Goal: Task Accomplishment & Management: Complete application form

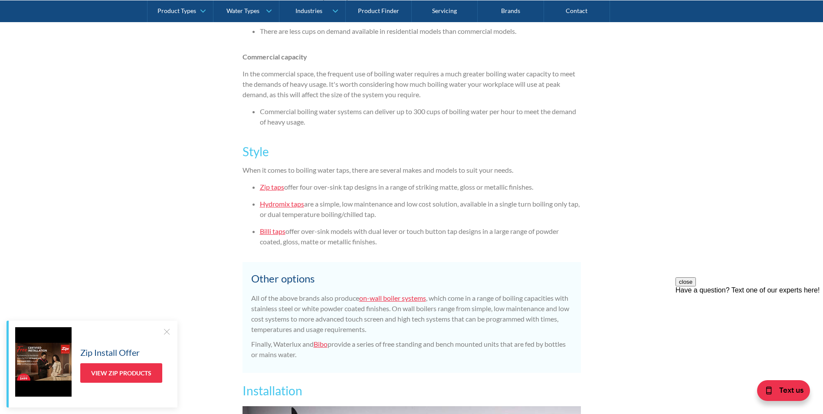
scroll to position [1691, 0]
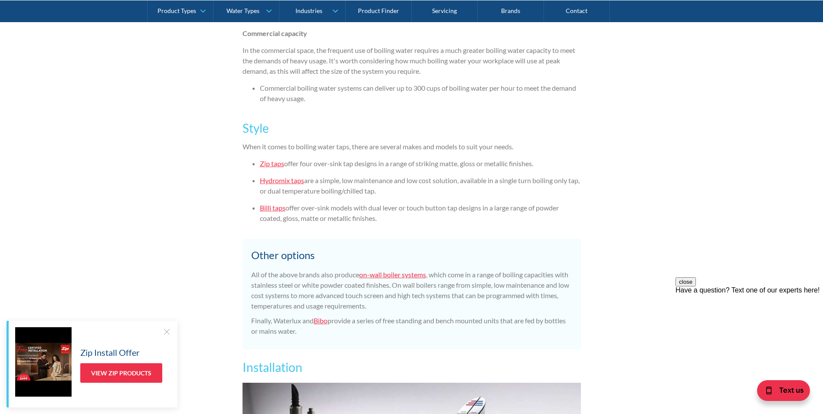
click at [271, 209] on link "Billi taps" at bounding box center [273, 207] width 26 height 8
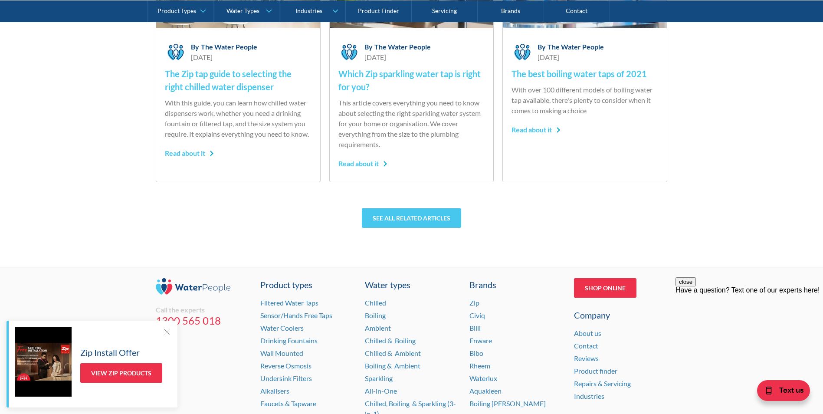
scroll to position [2977, 0]
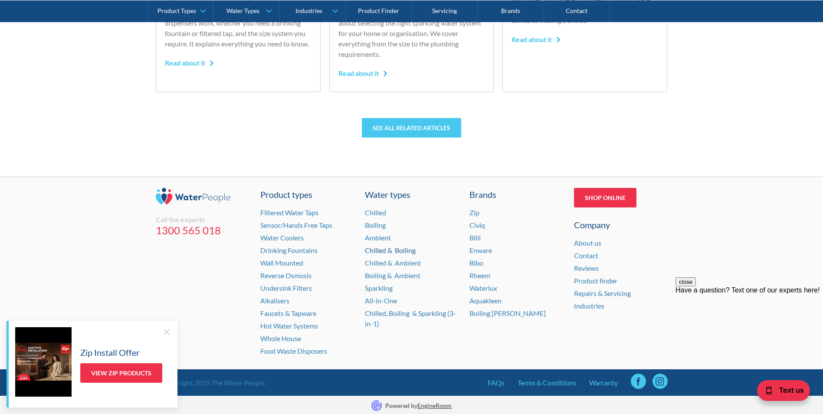
click at [389, 250] on link "Chilled & Boiling" at bounding box center [390, 250] width 51 height 8
click at [164, 330] on div at bounding box center [166, 331] width 9 height 9
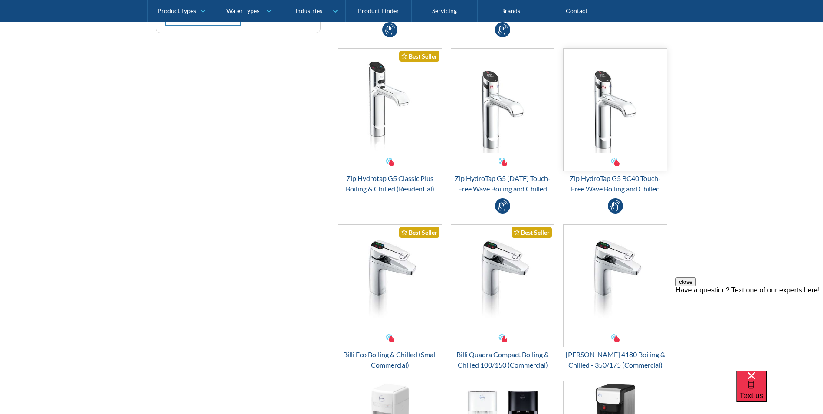
scroll to position [173, 0]
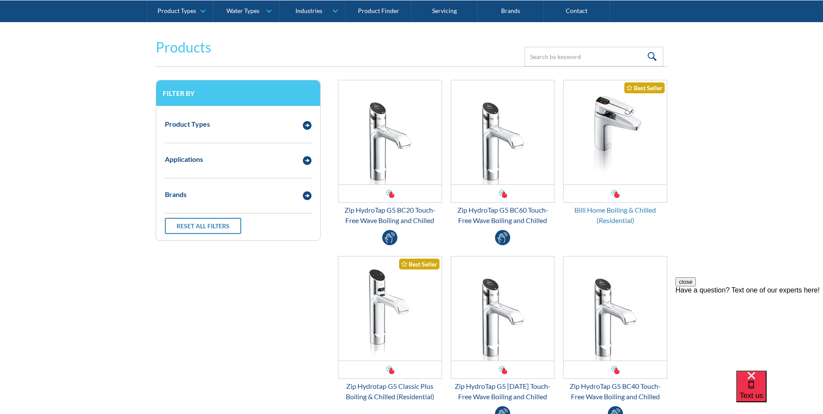
click at [616, 209] on div "Billi Home Boiling & Chilled (Residential)" at bounding box center [615, 215] width 104 height 21
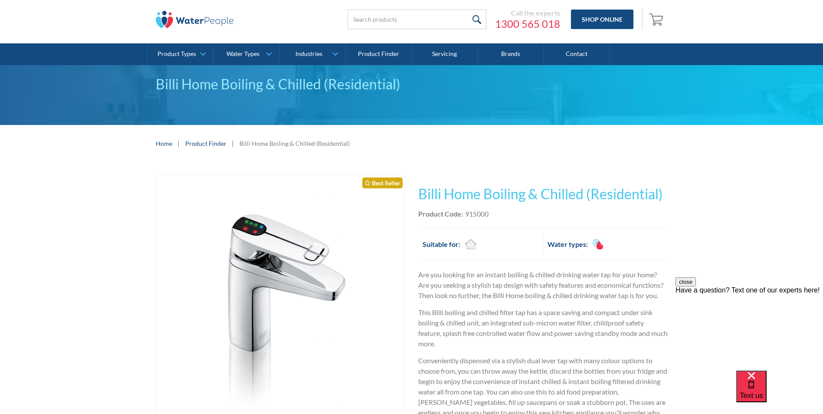
scroll to position [217, 0]
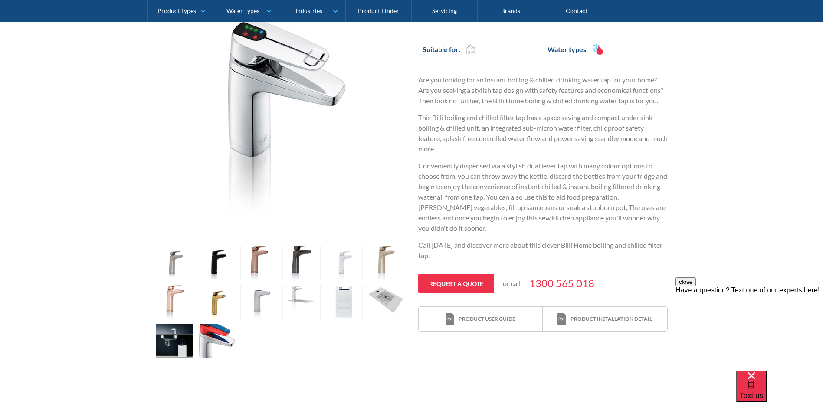
click at [194, 280] on link "open lightbox" at bounding box center [175, 262] width 38 height 35
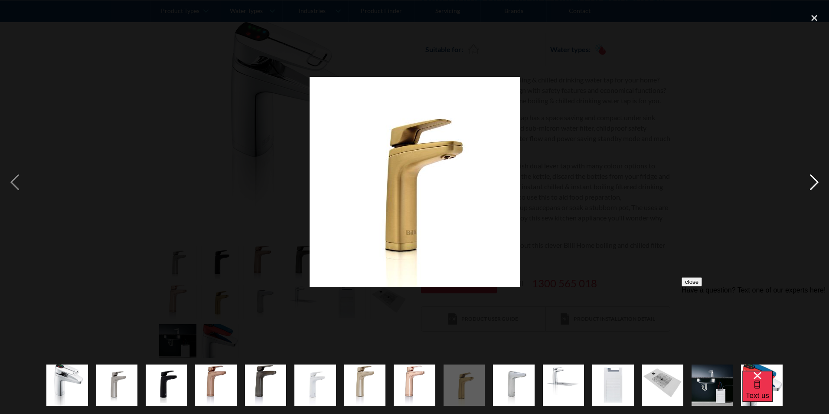
click at [818, 182] on div "next image" at bounding box center [814, 181] width 29 height 347
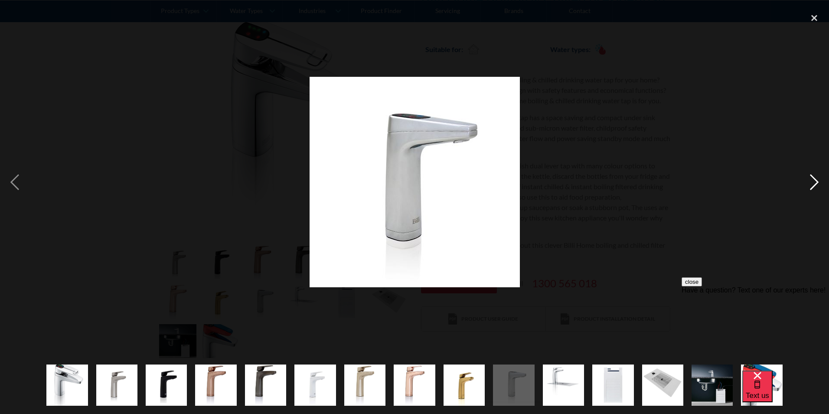
click at [816, 182] on div "next image" at bounding box center [814, 181] width 29 height 347
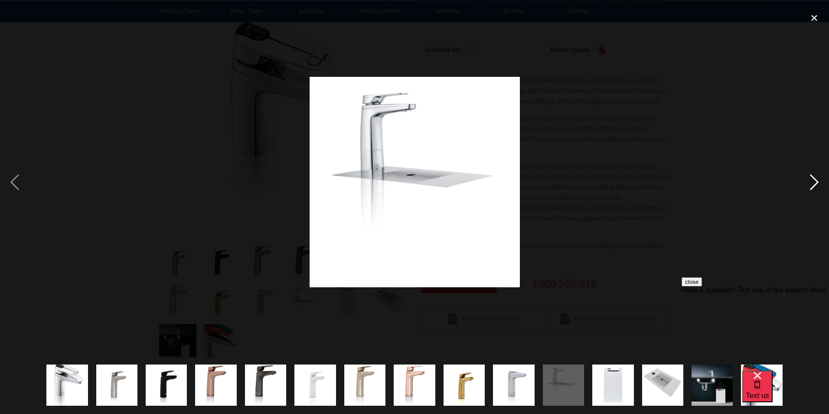
click at [816, 182] on div "next image" at bounding box center [814, 181] width 29 height 347
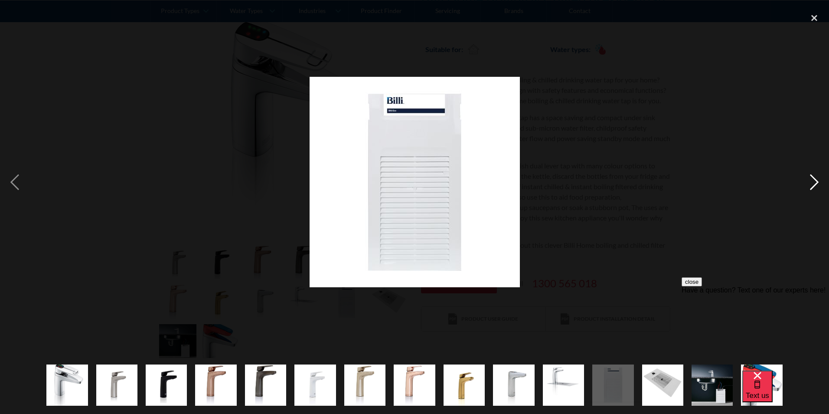
click at [816, 182] on div "next image" at bounding box center [814, 181] width 29 height 347
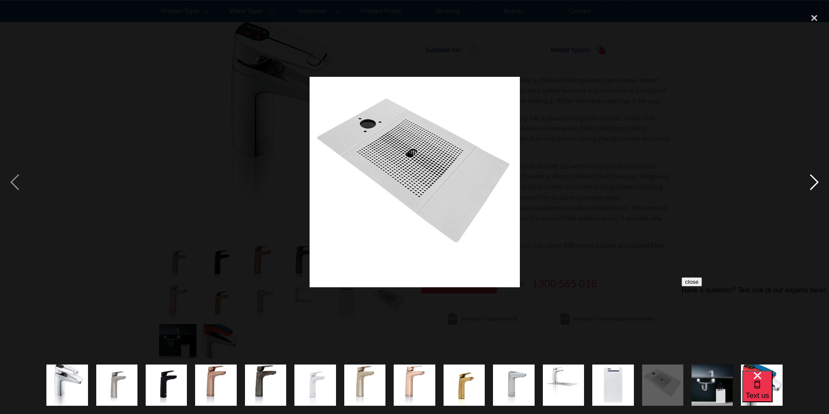
click at [816, 183] on div "next image" at bounding box center [814, 181] width 29 height 347
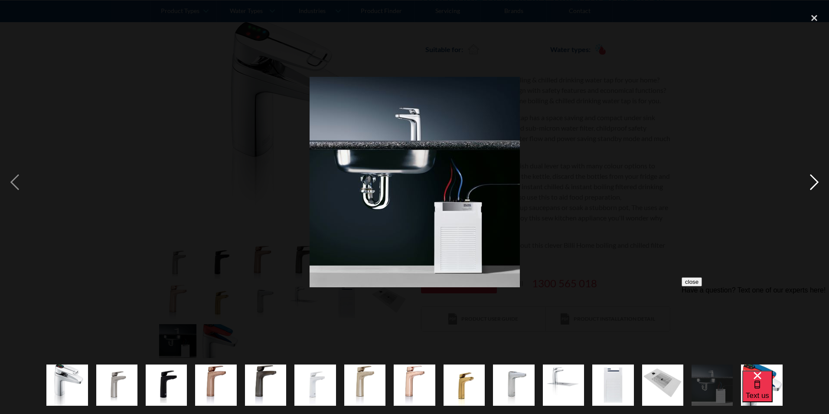
click at [814, 183] on div "next image" at bounding box center [814, 181] width 29 height 347
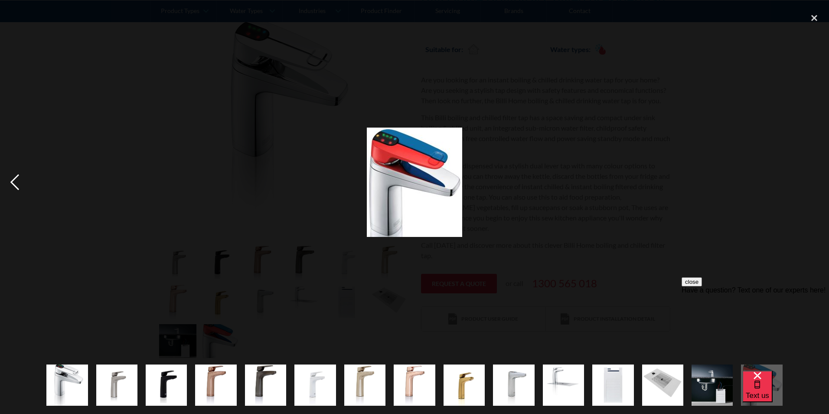
click at [16, 183] on div "previous image" at bounding box center [14, 181] width 29 height 347
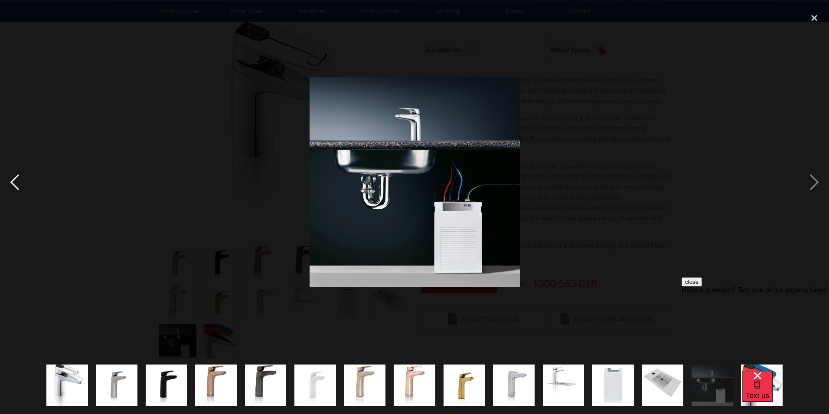
click at [16, 183] on div "previous image" at bounding box center [14, 181] width 29 height 347
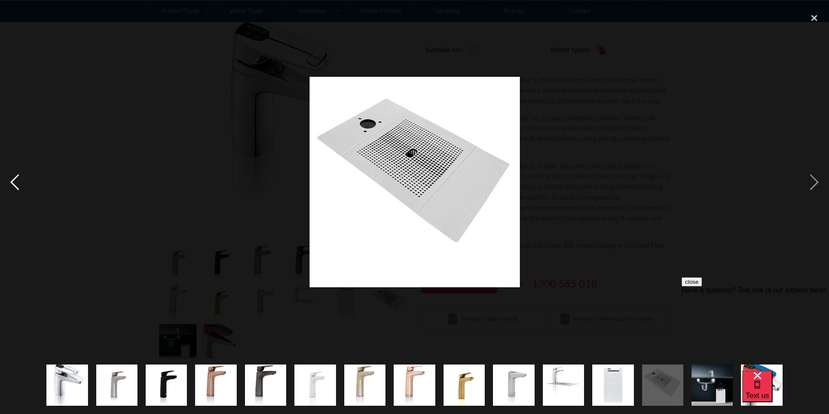
click at [16, 183] on div "previous image" at bounding box center [14, 181] width 29 height 347
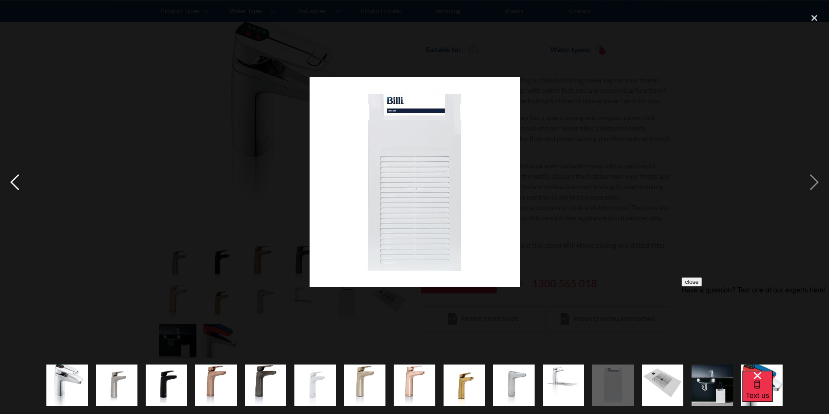
click at [16, 183] on div "previous image" at bounding box center [14, 181] width 29 height 347
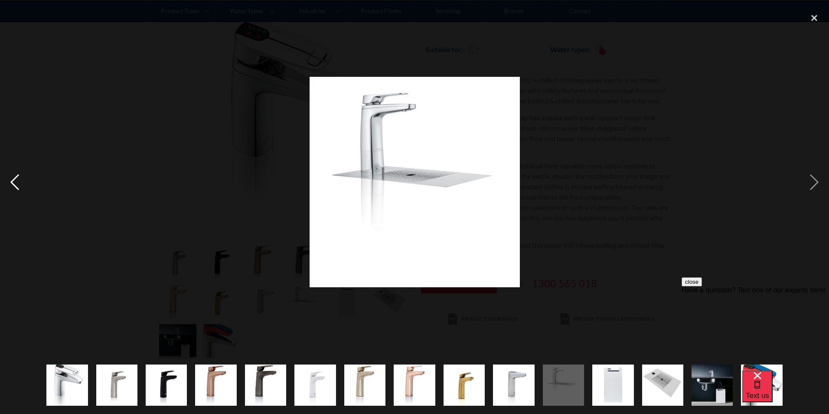
click at [16, 183] on div "previous image" at bounding box center [14, 181] width 29 height 347
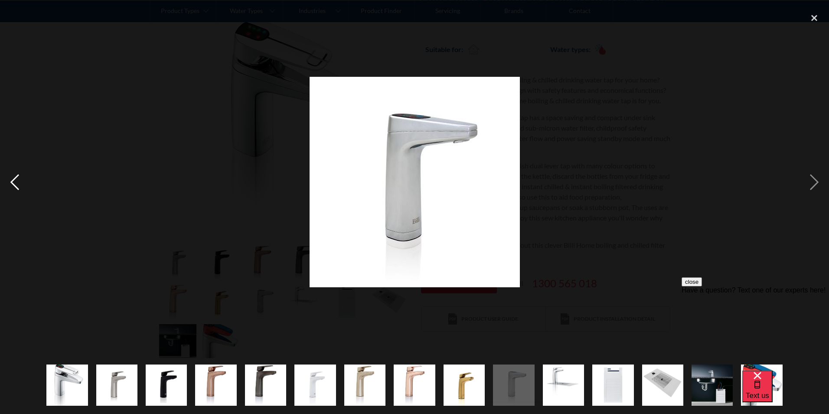
click at [16, 182] on div "previous image" at bounding box center [14, 181] width 29 height 347
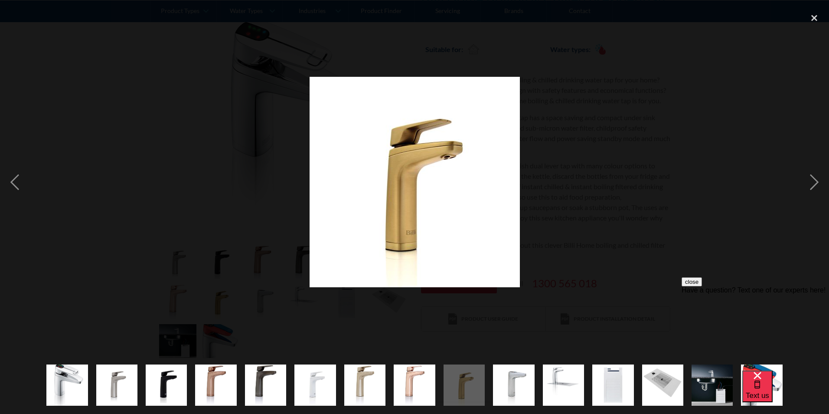
click at [418, 198] on img at bounding box center [415, 182] width 210 height 210
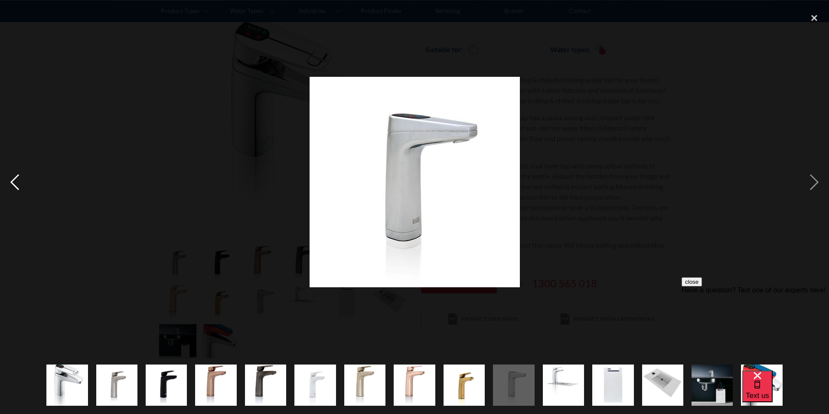
click at [16, 179] on div "previous image" at bounding box center [14, 181] width 29 height 347
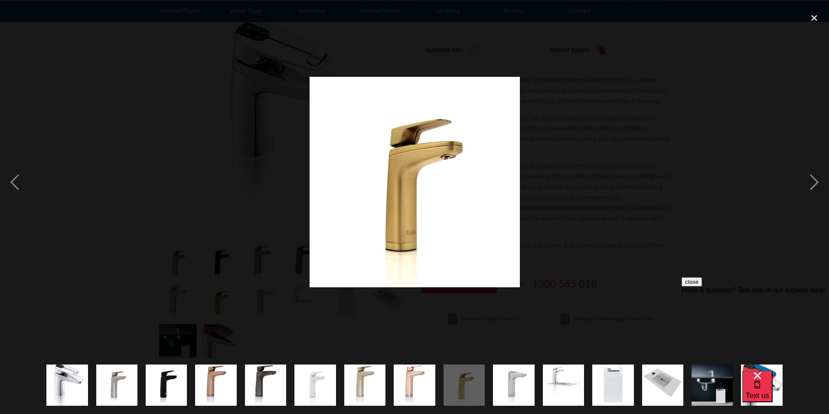
click at [369, 379] on img "show item 7 of 15" at bounding box center [364, 384] width 41 height 41
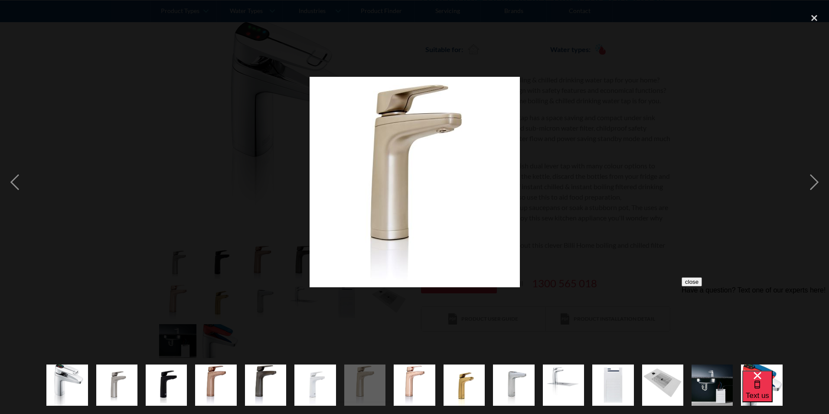
click at [471, 372] on img "show item 9 of 15" at bounding box center [464, 384] width 41 height 41
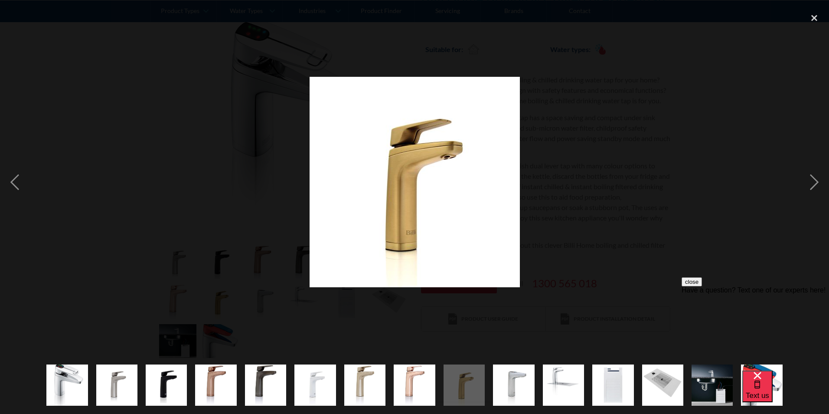
click at [357, 386] on img "show item 7 of 15" at bounding box center [364, 384] width 41 height 41
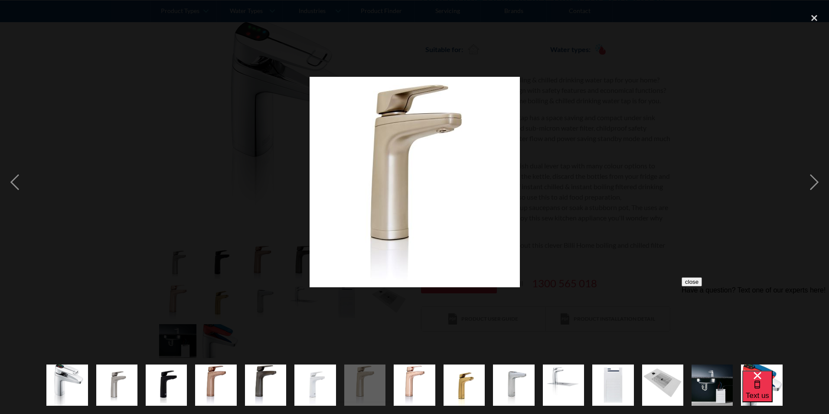
click at [211, 386] on img "show item 4 of 15" at bounding box center [215, 384] width 41 height 41
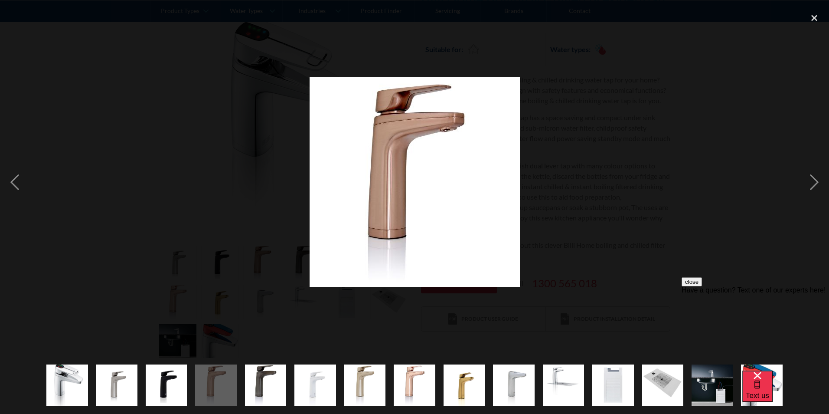
click at [241, 386] on div "show item 5 of 15" at bounding box center [265, 385] width 49 height 58
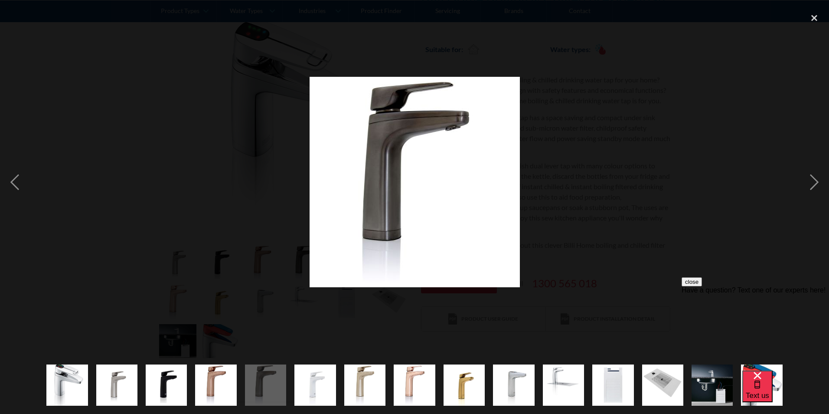
click at [319, 383] on img "show item 6 of 15" at bounding box center [314, 384] width 41 height 41
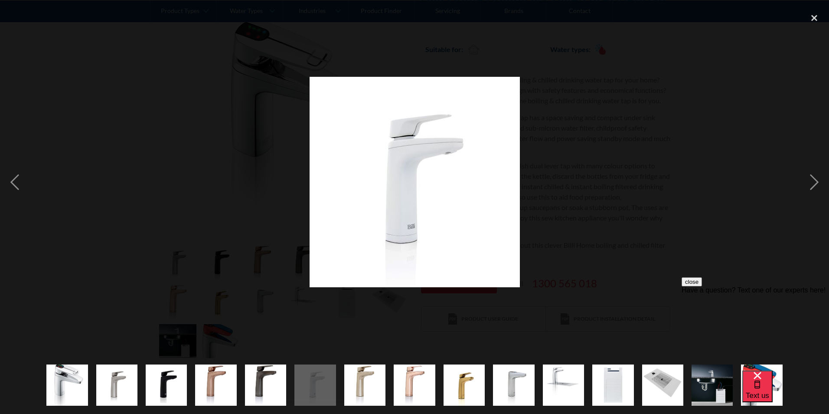
click at [354, 386] on img "show item 7 of 15" at bounding box center [364, 384] width 41 height 41
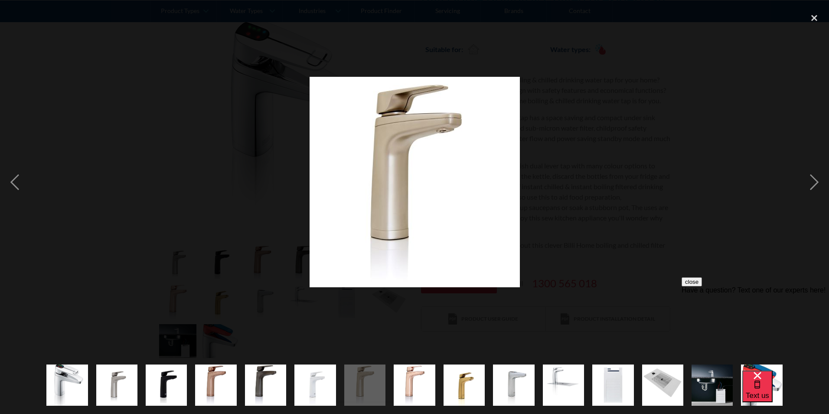
click at [391, 386] on div "show item 8 of 15" at bounding box center [414, 385] width 49 height 58
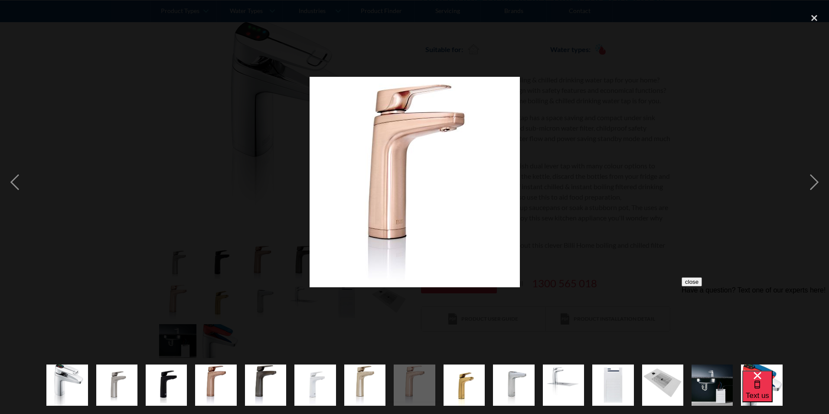
click at [410, 385] on img "show item 8 of 15" at bounding box center [414, 384] width 41 height 41
click at [431, 382] on img "show item 8 of 15" at bounding box center [414, 384] width 41 height 41
click at [455, 376] on img "show item 9 of 15" at bounding box center [464, 384] width 41 height 41
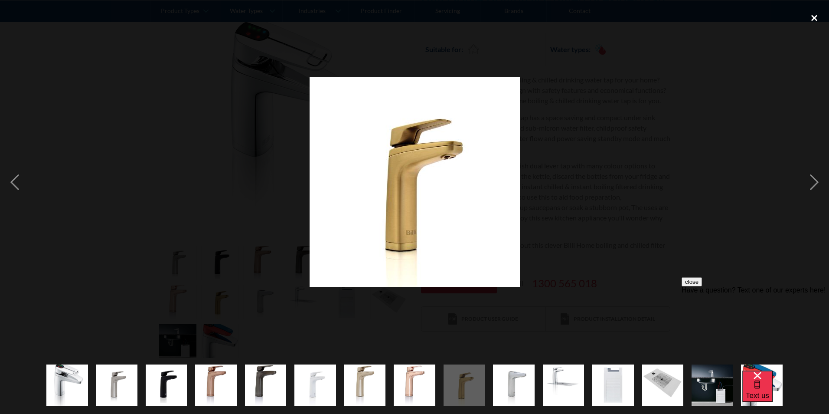
click at [814, 18] on div "close lightbox" at bounding box center [814, 17] width 29 height 19
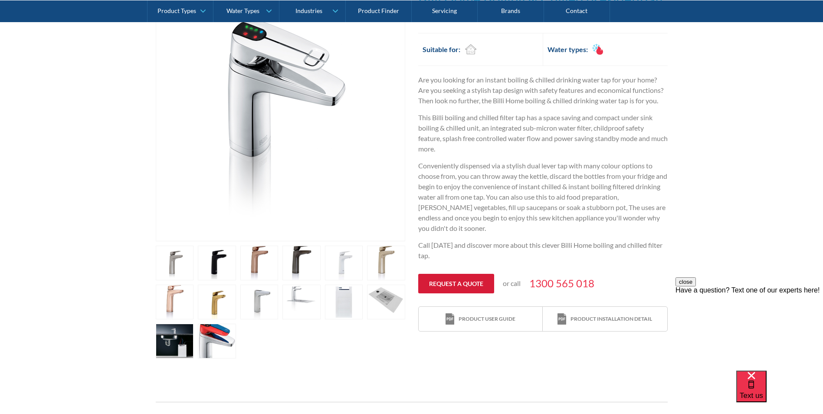
click at [455, 284] on link "Request a quote" at bounding box center [456, 284] width 76 height 20
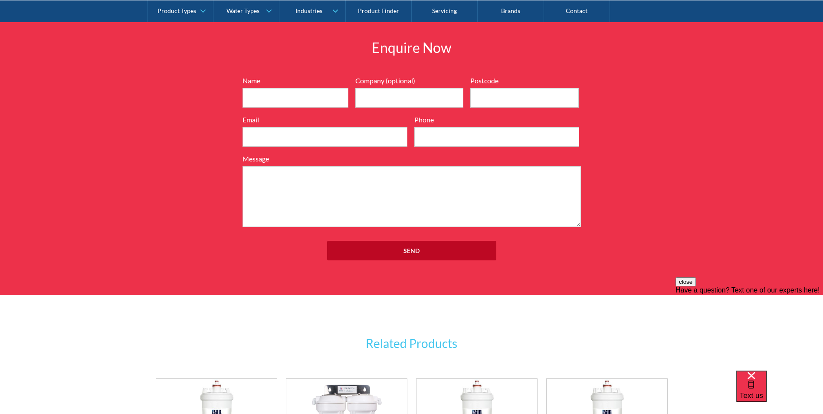
scroll to position [1089, 0]
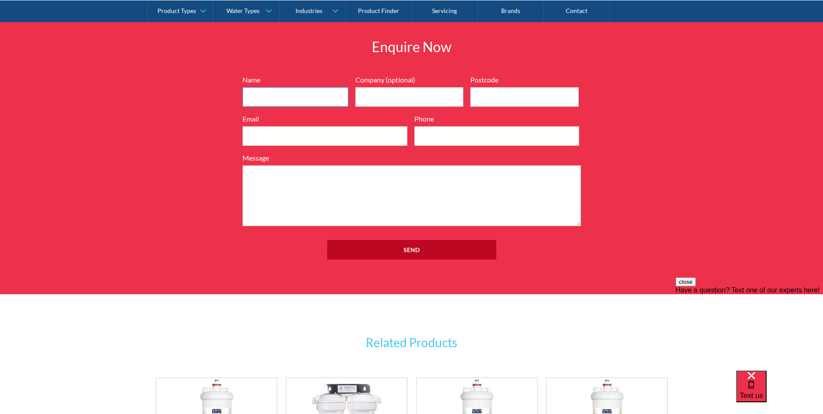
drag, startPoint x: 294, startPoint y: 82, endPoint x: 291, endPoint y: 78, distance: 4.6
click at [294, 87] on input "Name" at bounding box center [295, 97] width 106 height 20
click at [284, 89] on input "Name" at bounding box center [295, 97] width 106 height 20
click at [313, 87] on input "[PERSON_NAME]" at bounding box center [295, 97] width 106 height 20
type input "[PERSON_NAME]"
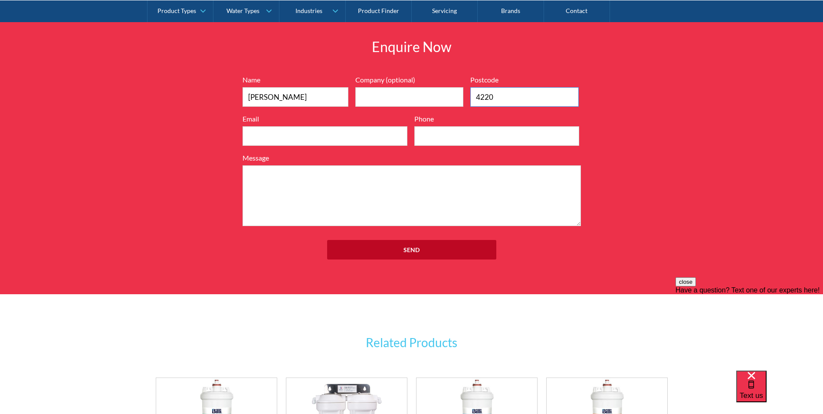
type input "4220"
drag, startPoint x: 271, startPoint y: 125, endPoint x: 266, endPoint y: 120, distance: 7.1
click at [271, 126] on input "Email" at bounding box center [324, 136] width 165 height 20
type input "[EMAIL_ADDRESS][DOMAIN_NAME]"
click at [455, 126] on input "Phone" at bounding box center [496, 136] width 165 height 20
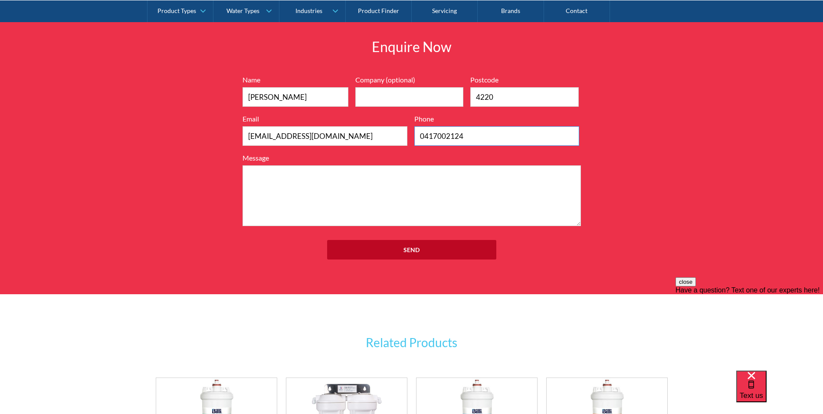
type input "0417002124"
click at [354, 167] on textarea "Message" at bounding box center [411, 195] width 338 height 61
type textarea "W"
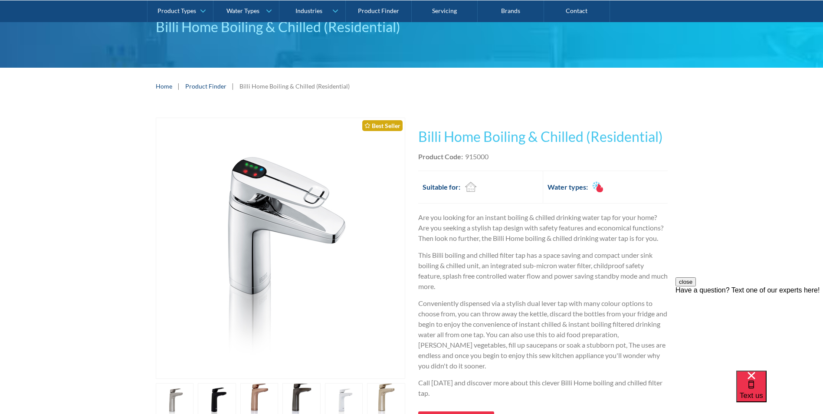
scroll to position [173, 0]
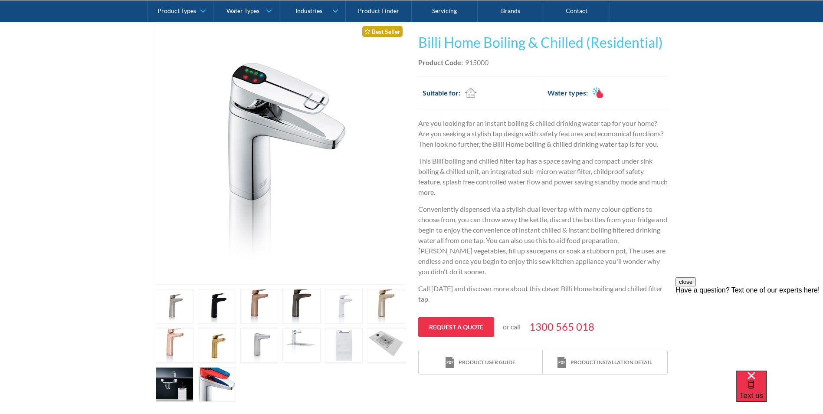
click at [194, 324] on link "open lightbox" at bounding box center [175, 306] width 38 height 35
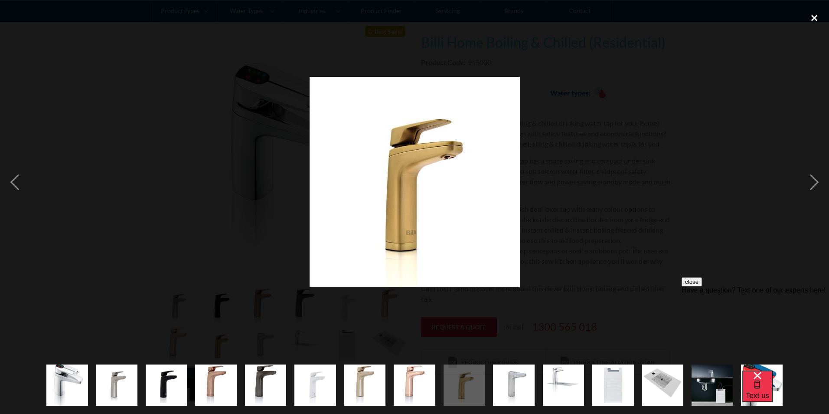
click at [814, 15] on div "close lightbox" at bounding box center [814, 17] width 29 height 19
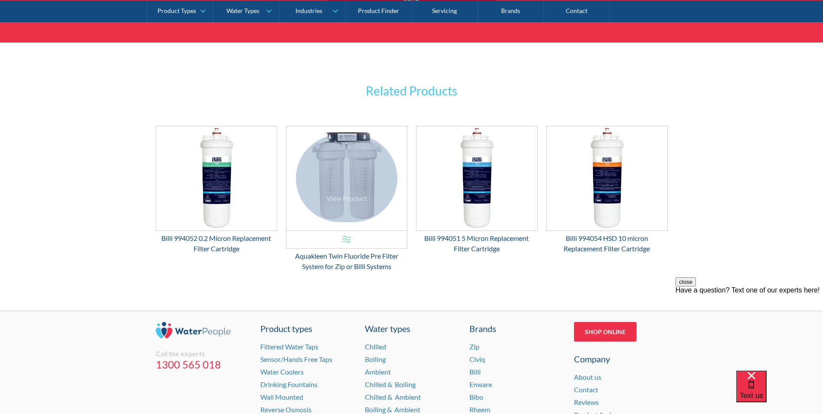
scroll to position [1431, 0]
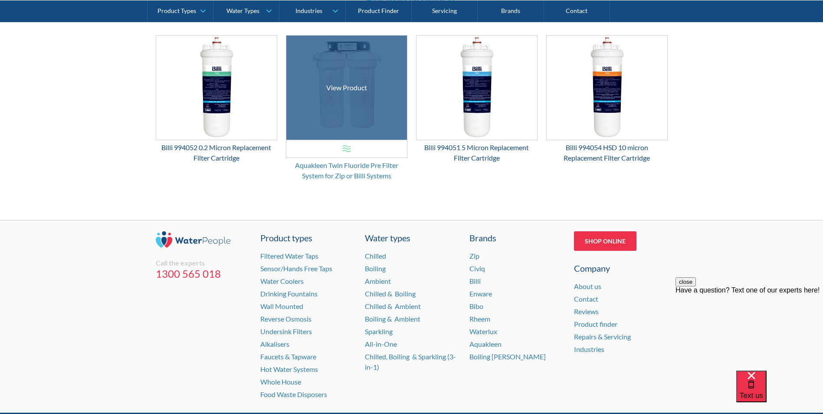
click at [342, 160] on div "Aquakleen Twin Fluoride Pre Filter System for Zip or Billi Systems" at bounding box center [346, 170] width 121 height 21
click at [339, 160] on div "Aquakleen Twin Fluoride Pre Filter System for Zip or Billi Systems" at bounding box center [346, 170] width 121 height 21
click at [347, 160] on div "Aquakleen Twin Fluoride Pre Filter System for Zip or Billi Systems" at bounding box center [346, 170] width 121 height 21
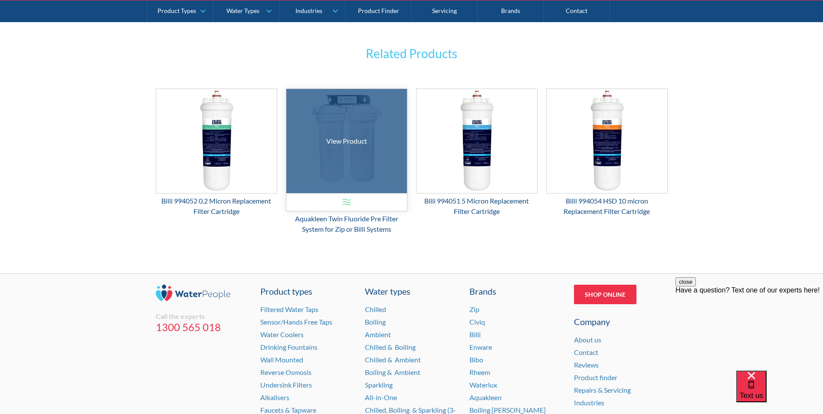
scroll to position [1301, 0]
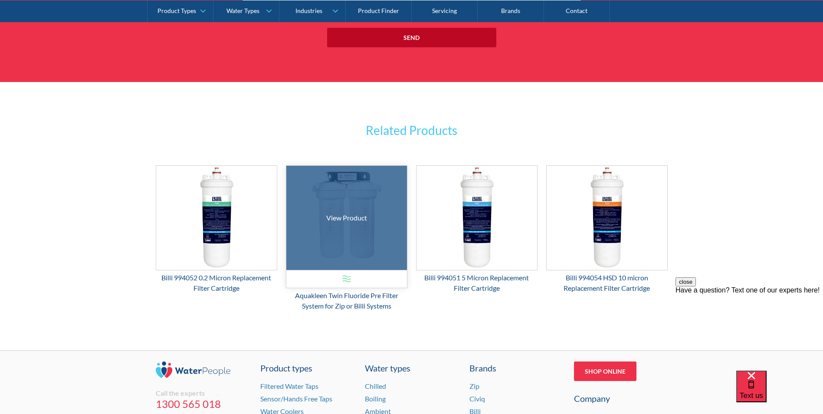
click at [339, 213] on div "View Product" at bounding box center [346, 218] width 41 height 10
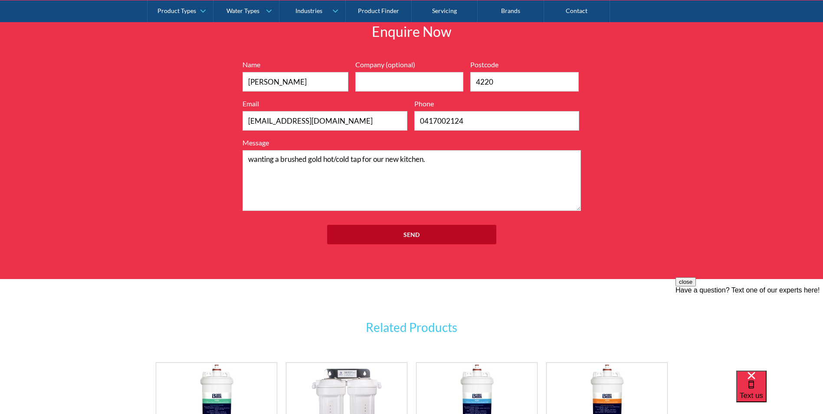
scroll to position [1032, 0]
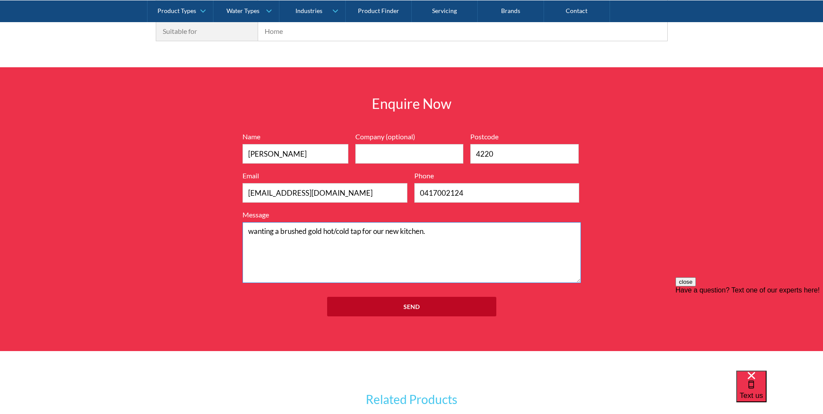
click at [330, 222] on textarea "wanting a brushed gold hot/cold tap for our new kitchen." at bounding box center [411, 252] width 338 height 61
click at [333, 222] on textarea "wanting a brushed gold hot/cold tap for our new kitchen." at bounding box center [411, 252] width 338 height 61
click at [467, 222] on textarea "wanting a brushed gold boiling/cold tap for our new kitchen." at bounding box center [411, 252] width 338 height 61
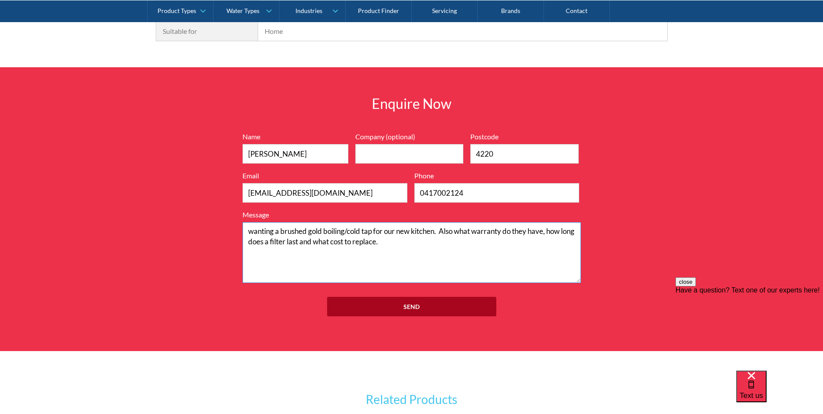
type textarea "wanting a brushed gold boiling/cold tap for our new kitchen. Also what warranty…"
click at [424, 297] on input "Send" at bounding box center [411, 307] width 169 height 20
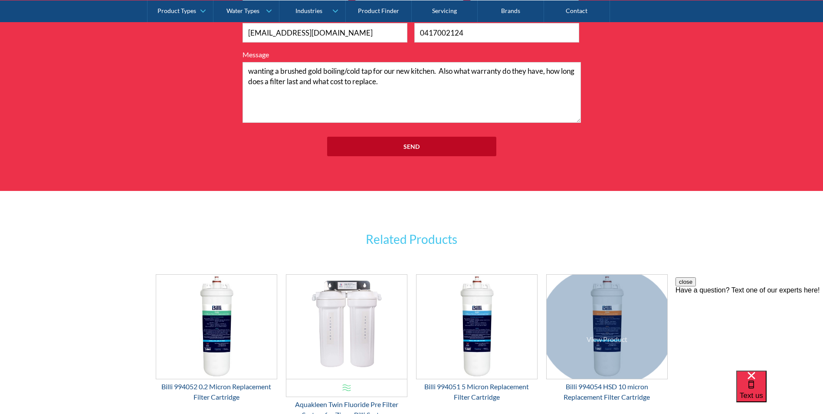
scroll to position [1076, 0]
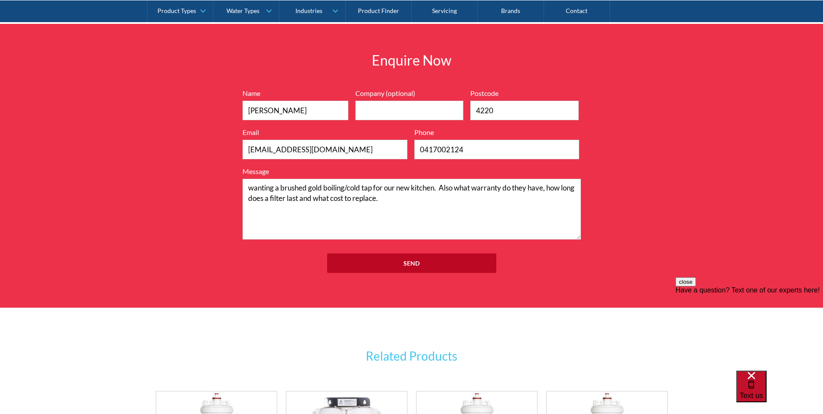
click at [763, 391] on span "Text us" at bounding box center [750, 395] width 23 height 8
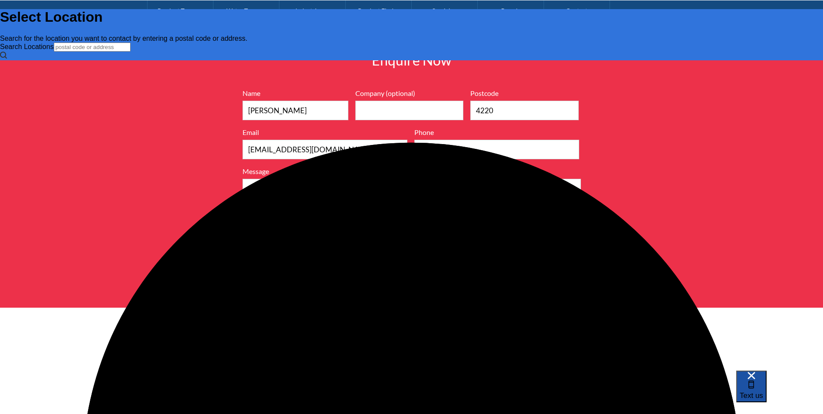
scroll to position [0, 0]
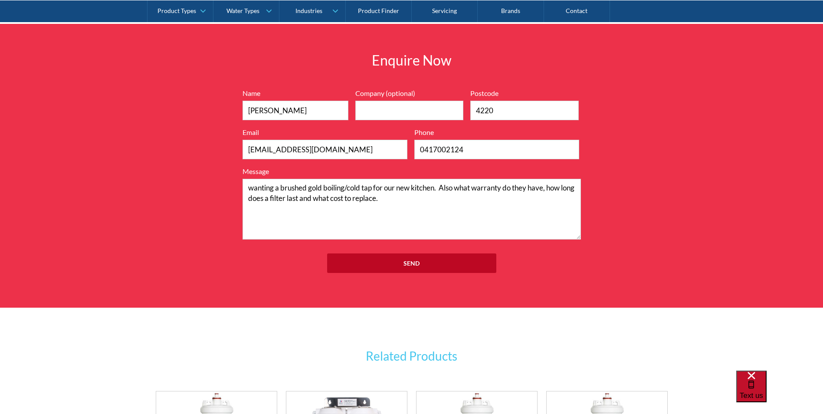
click at [763, 391] on span "Text us" at bounding box center [750, 395] width 23 height 8
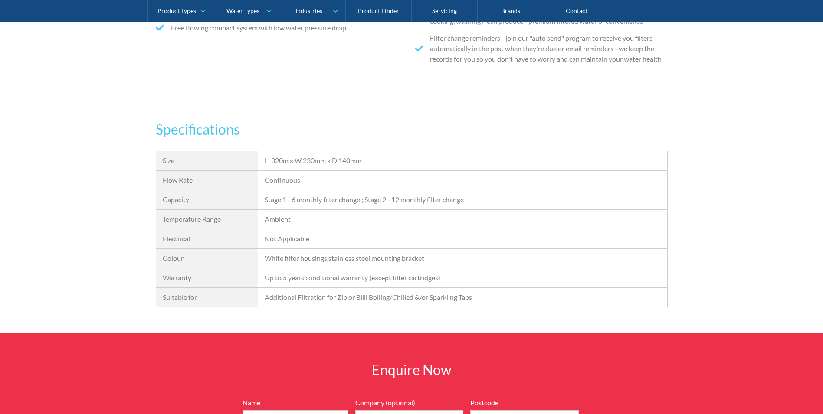
scroll to position [347, 0]
